Goal: Transaction & Acquisition: Register for event/course

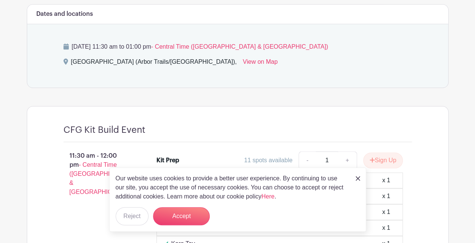
scroll to position [441, 0]
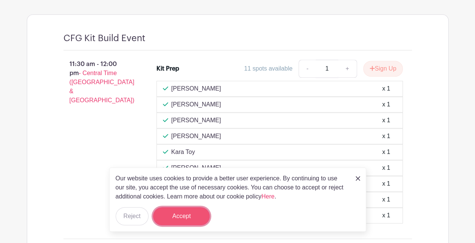
click at [179, 212] on button "Accept" at bounding box center [181, 216] width 57 height 18
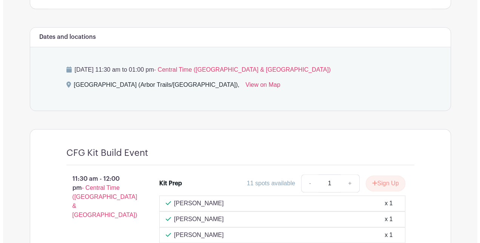
scroll to position [395, 0]
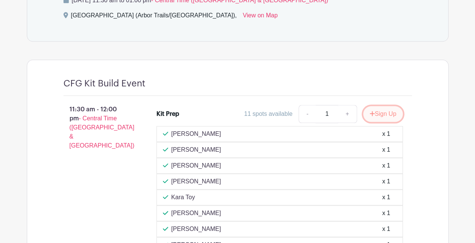
click at [384, 116] on button "Sign Up" at bounding box center [383, 114] width 40 height 16
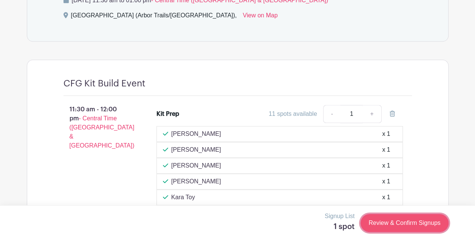
click at [392, 222] on link "Review & Confirm Signups" at bounding box center [404, 223] width 88 height 18
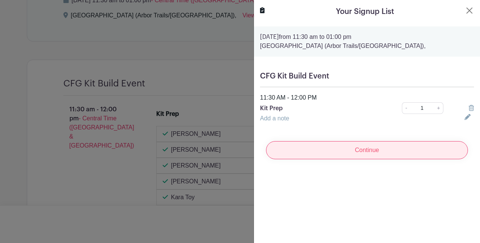
click at [363, 153] on input "Continue" at bounding box center [367, 150] width 202 height 18
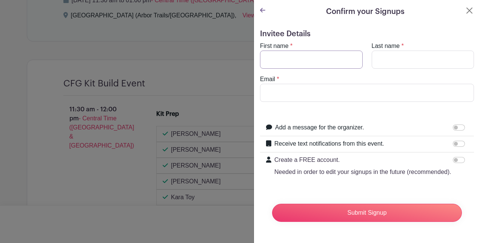
click at [329, 60] on input "First name" at bounding box center [311, 60] width 103 height 18
type input "[PERSON_NAME]"
type input "[EMAIL_ADDRESS][PERSON_NAME][DOMAIN_NAME]"
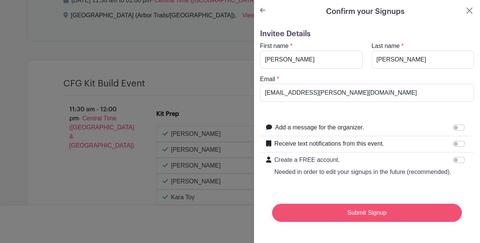
click at [351, 217] on input "Submit Signup" at bounding box center [367, 213] width 190 height 18
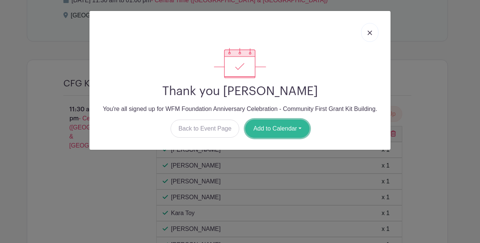
click at [285, 131] on button "Add to Calendar" at bounding box center [277, 129] width 64 height 18
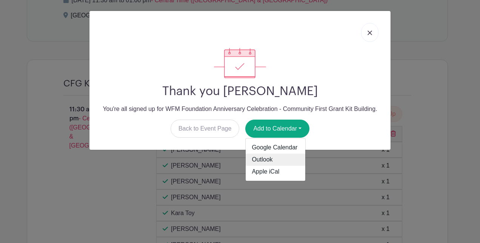
click at [275, 156] on link "Outlook" at bounding box center [276, 160] width 60 height 12
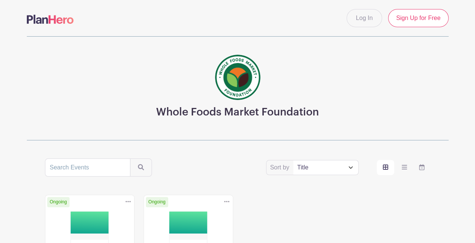
scroll to position [117, 0]
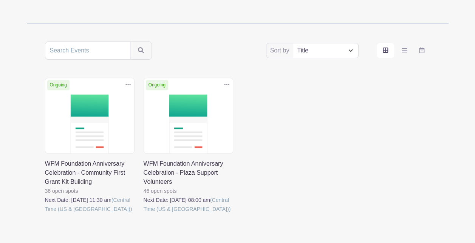
click at [143, 214] on link at bounding box center [143, 214] width 0 height 0
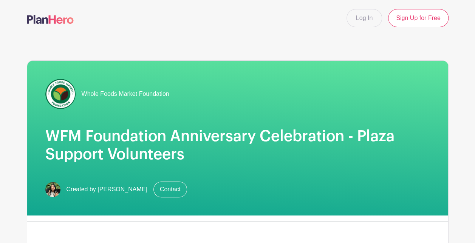
drag, startPoint x: 214, startPoint y: 122, endPoint x: 272, endPoint y: 143, distance: 61.6
click at [272, 143] on div "Whole Foods Market Foundation WFM Foundation Anniversary Celebration - Plaza Su…" at bounding box center [237, 211] width 421 height 302
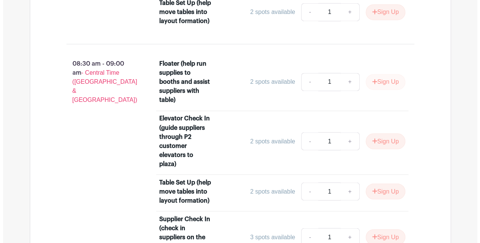
scroll to position [584, 0]
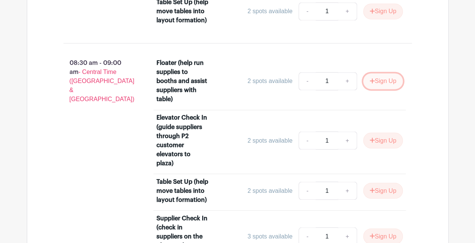
click at [381, 76] on button "Sign Up" at bounding box center [383, 81] width 40 height 16
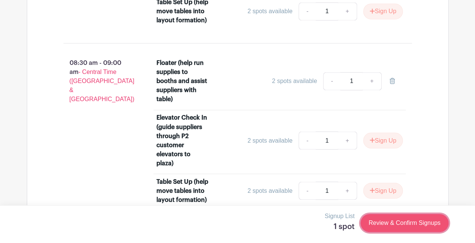
click at [413, 219] on link "Review & Confirm Signups" at bounding box center [404, 223] width 88 height 18
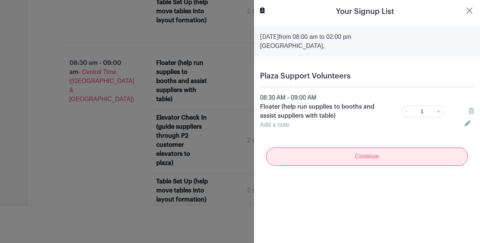
click at [382, 162] on input "Continue" at bounding box center [367, 157] width 202 height 18
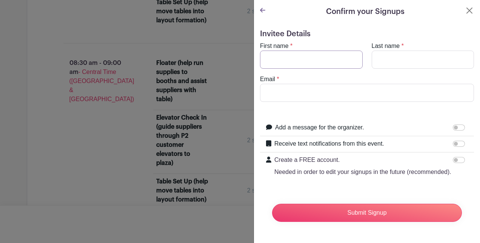
click at [322, 61] on input "First name" at bounding box center [311, 60] width 103 height 18
type input "[PERSON_NAME]"
type input "[EMAIL_ADDRESS][PERSON_NAME][DOMAIN_NAME]"
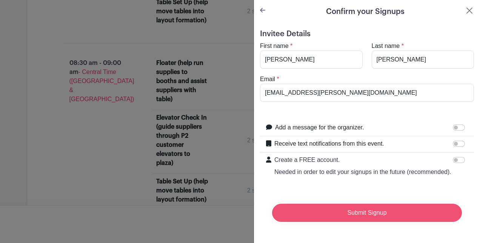
click at [338, 218] on input "Submit Signup" at bounding box center [367, 213] width 190 height 18
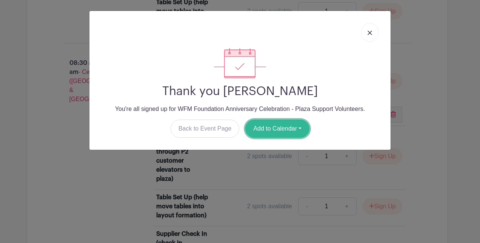
click at [277, 129] on button "Add to Calendar" at bounding box center [277, 129] width 64 height 18
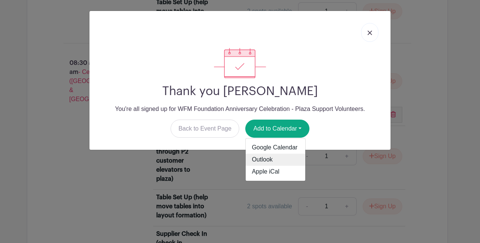
click at [278, 158] on link "Outlook" at bounding box center [276, 160] width 60 height 12
